Goal: Task Accomplishment & Management: Complete application form

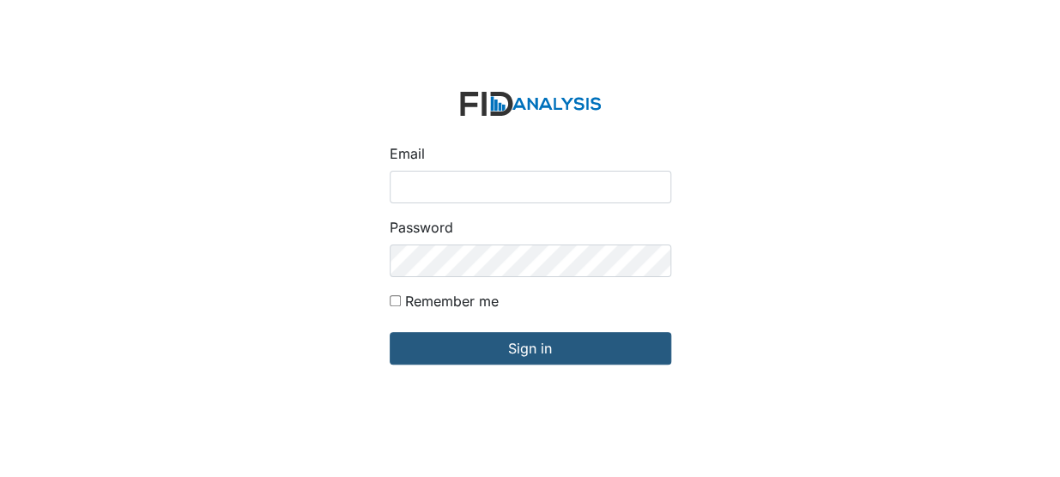
click at [433, 190] on input "Email" at bounding box center [530, 187] width 281 height 33
type input "[EMAIL_ADDRESS][DOMAIN_NAME]"
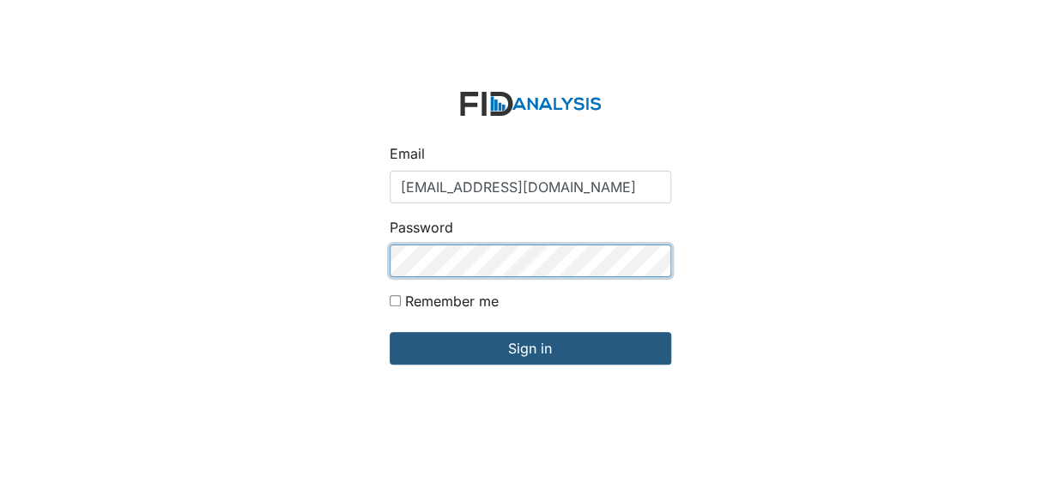
click at [390, 332] on input "Sign in" at bounding box center [530, 348] width 281 height 33
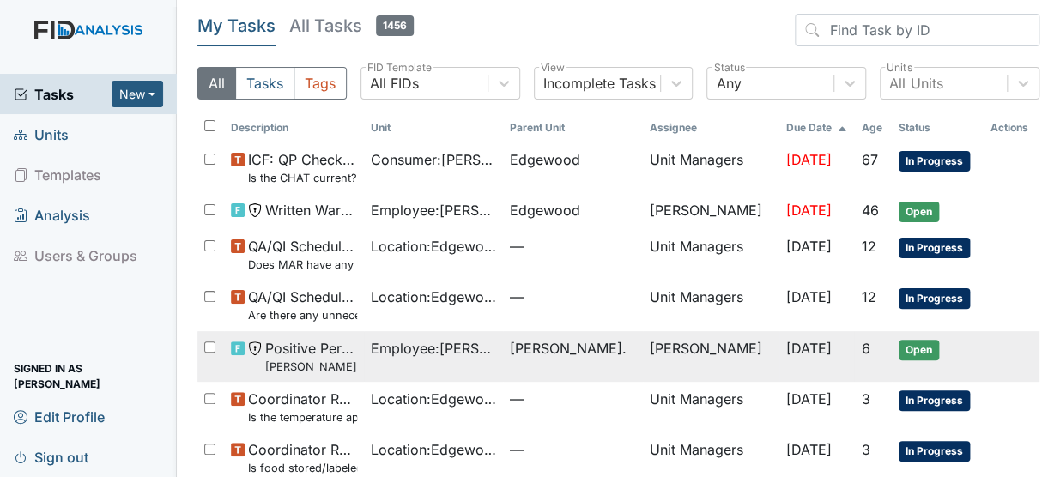
click at [323, 347] on span "Positive Performance Review Casey de-escalation" at bounding box center [310, 356] width 91 height 37
click at [394, 358] on td "Employee : Whitley, Daniesha" at bounding box center [433, 356] width 139 height 51
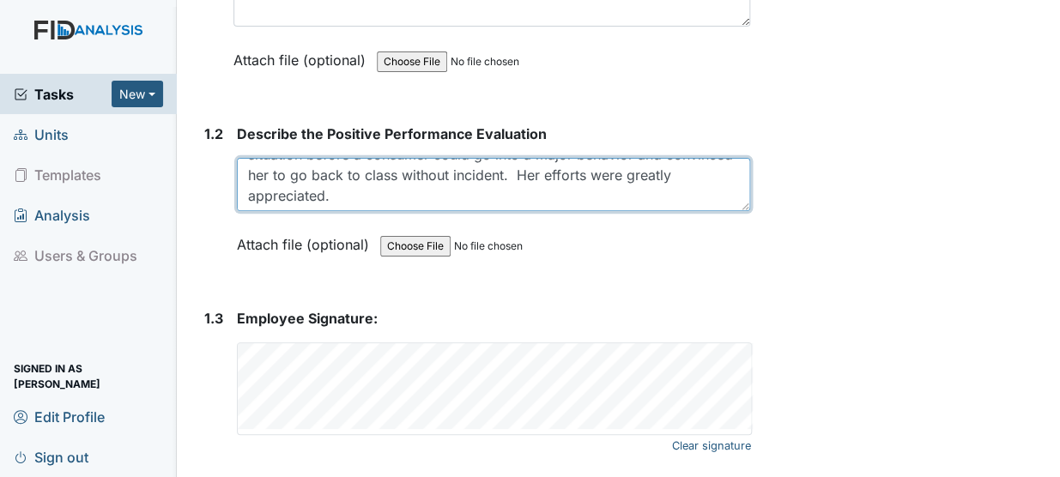
scroll to position [590, 0]
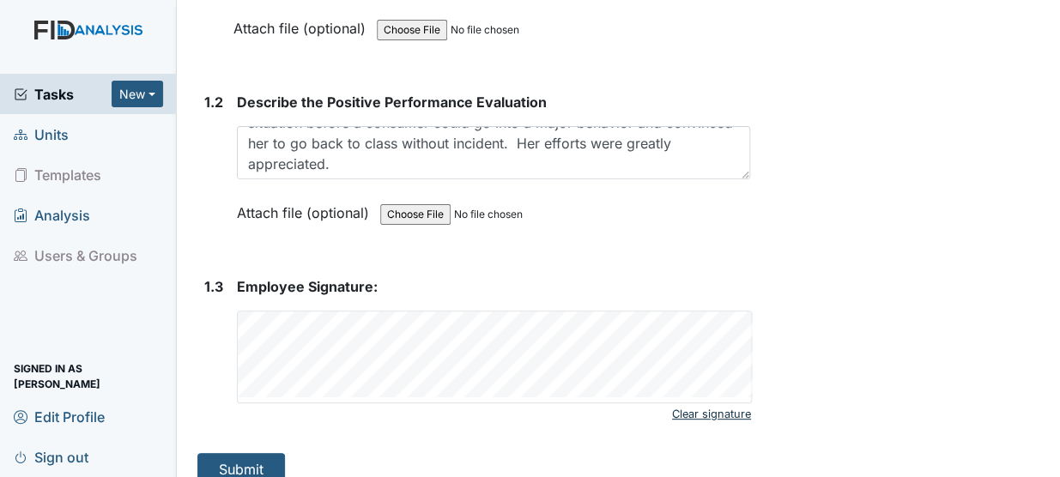
click at [695, 403] on link "Clear signature" at bounding box center [711, 414] width 79 height 23
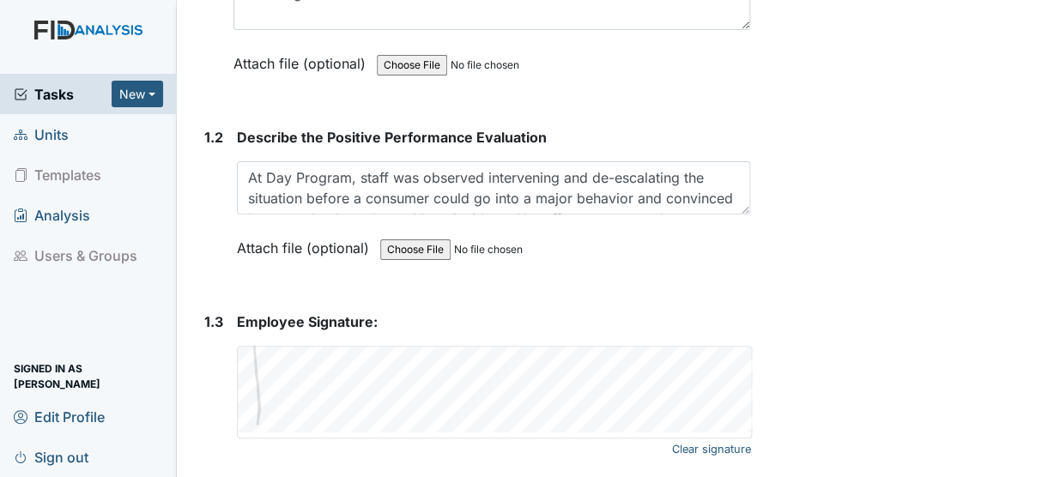
scroll to position [569, 0]
